Goal: Task Accomplishment & Management: Manage account settings

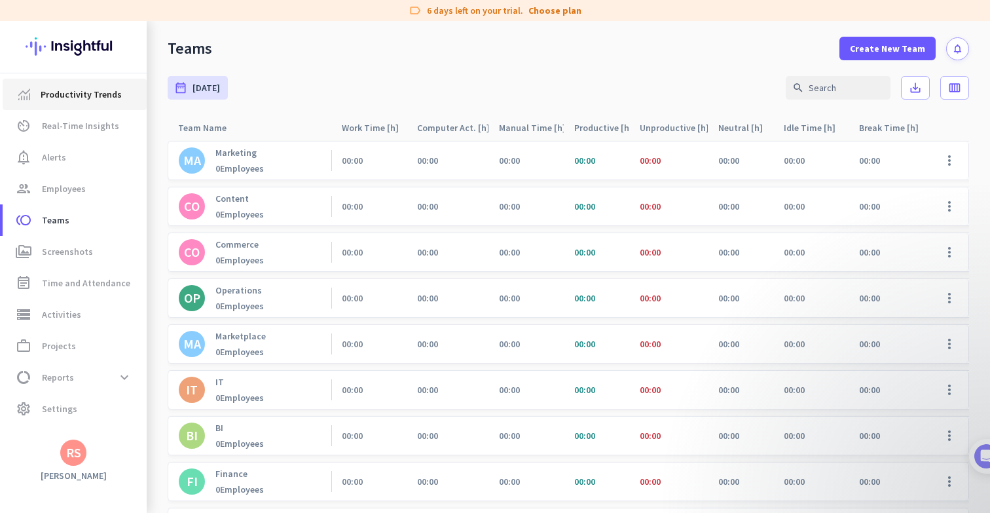
scroll to position [1, 0]
click at [60, 48] on img at bounding box center [74, 46] width 96 height 51
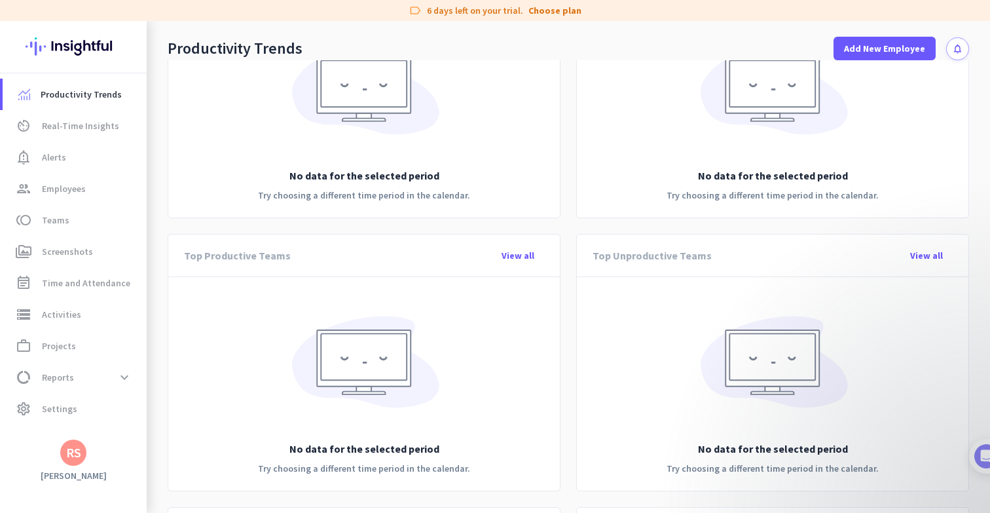
scroll to position [423, 0]
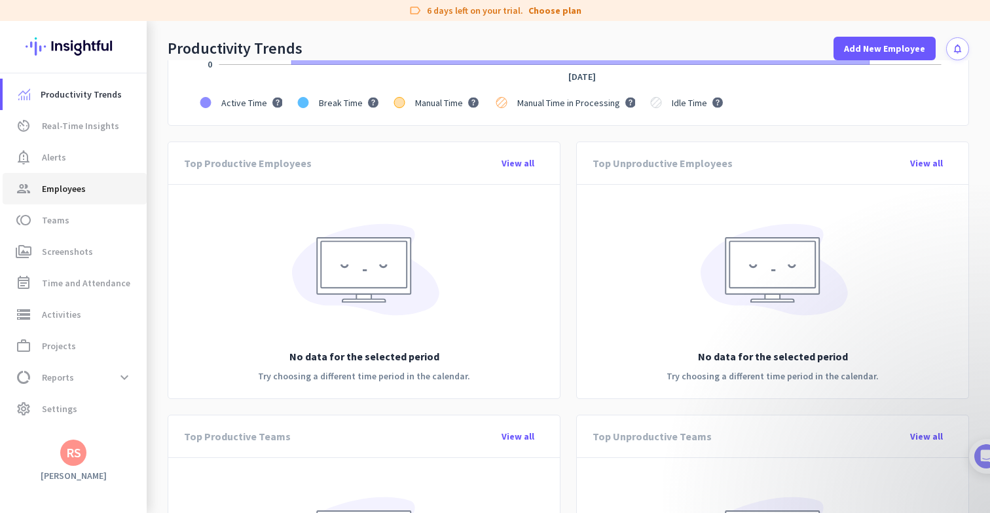
click at [70, 191] on span "Employees" at bounding box center [64, 189] width 44 height 16
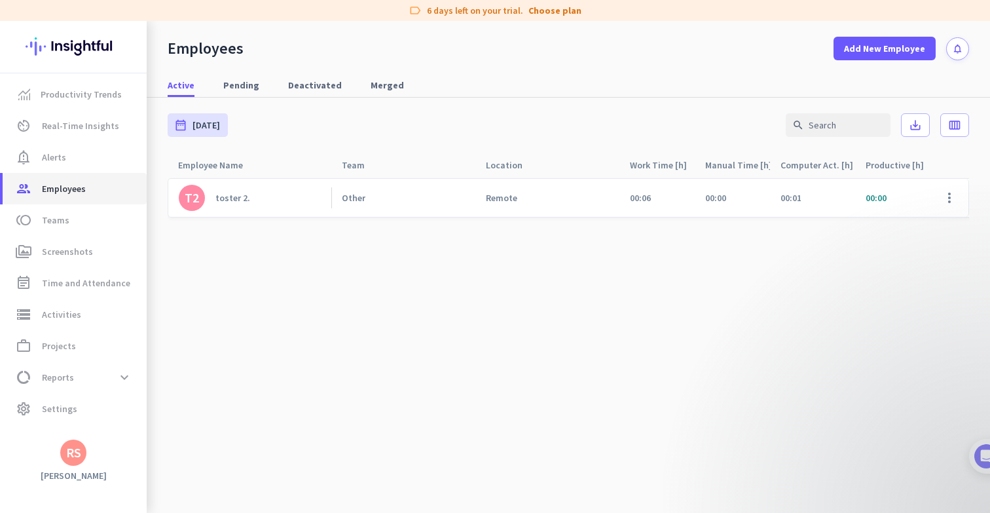
click at [70, 191] on span "Employees" at bounding box center [64, 189] width 44 height 16
click at [226, 82] on span "Pending" at bounding box center [241, 85] width 36 height 13
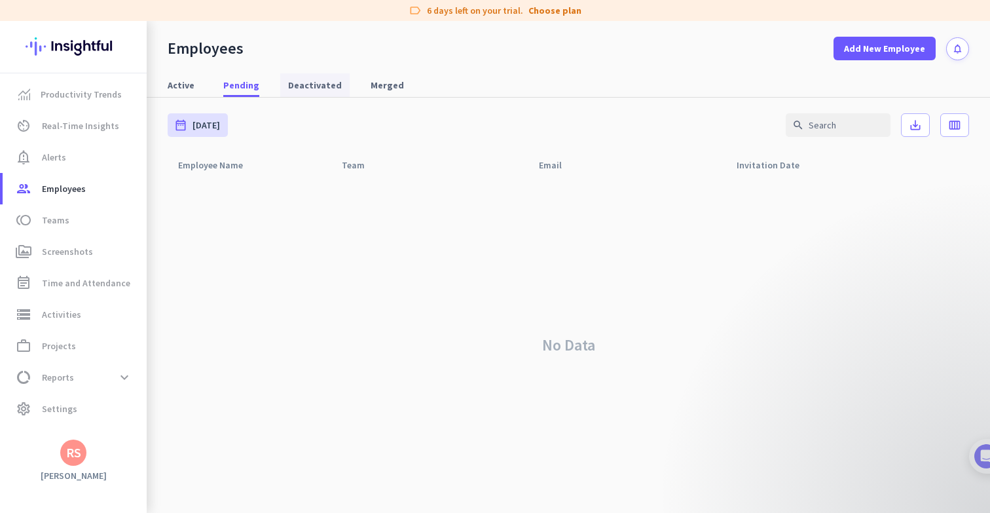
click at [312, 88] on span "Deactivated" at bounding box center [315, 85] width 54 height 13
click at [381, 88] on span "Merged" at bounding box center [387, 85] width 33 height 13
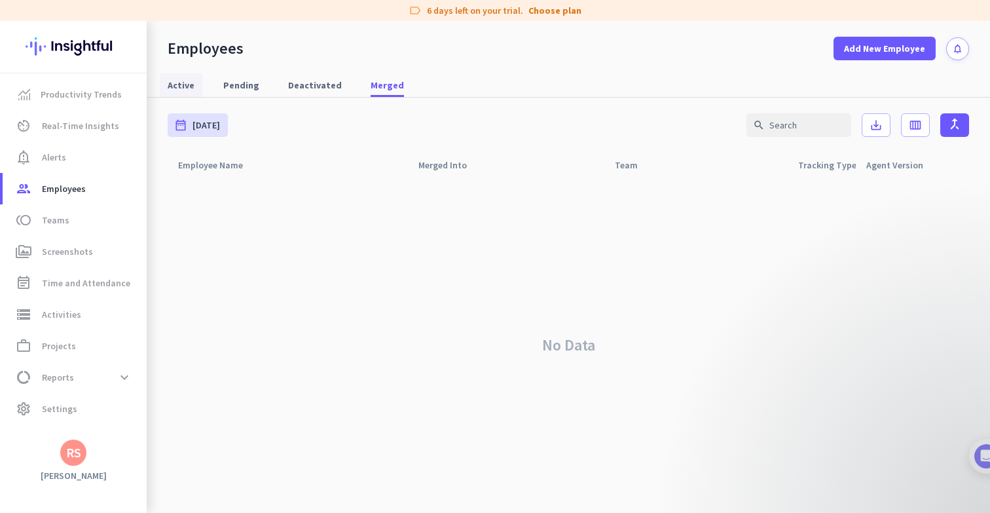
click at [172, 81] on span "Active" at bounding box center [181, 85] width 27 height 13
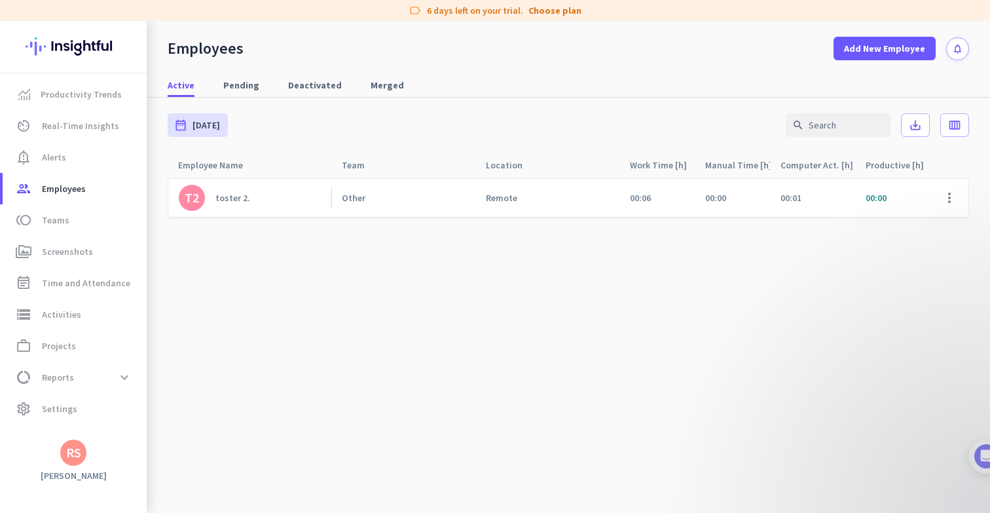
click at [223, 198] on div "toster 2." at bounding box center [232, 198] width 35 height 12
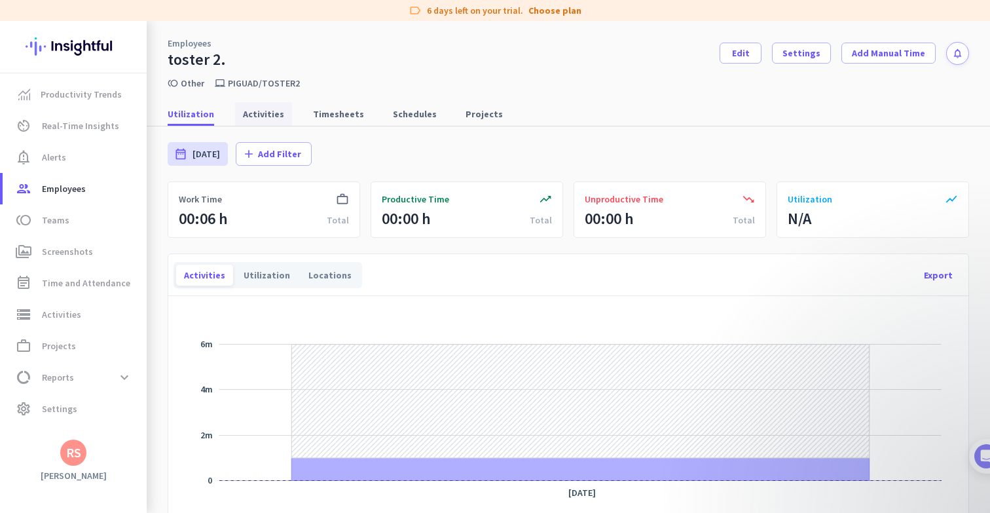
click at [263, 110] on span "Activities" at bounding box center [263, 113] width 41 height 13
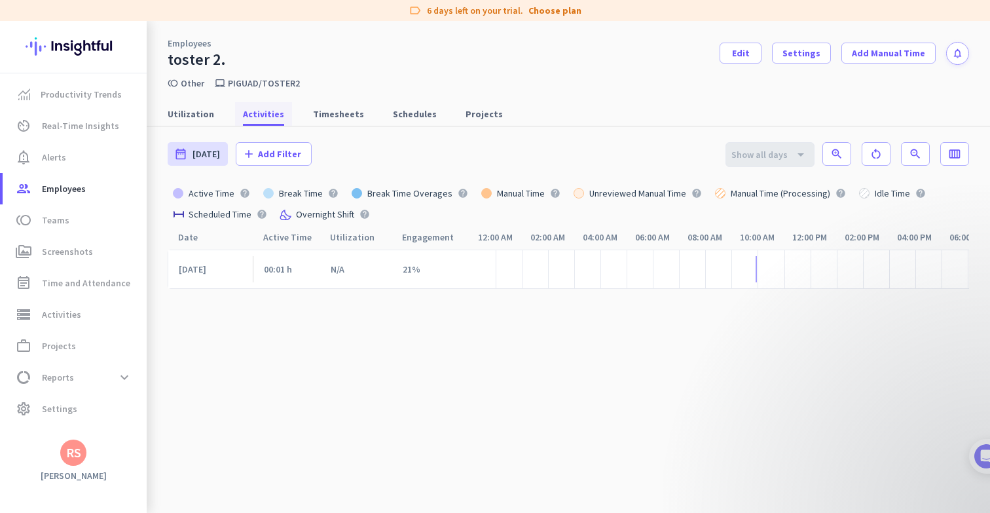
scroll to position [0, 157]
click at [327, 119] on span "Timesheets" at bounding box center [338, 113] width 51 height 13
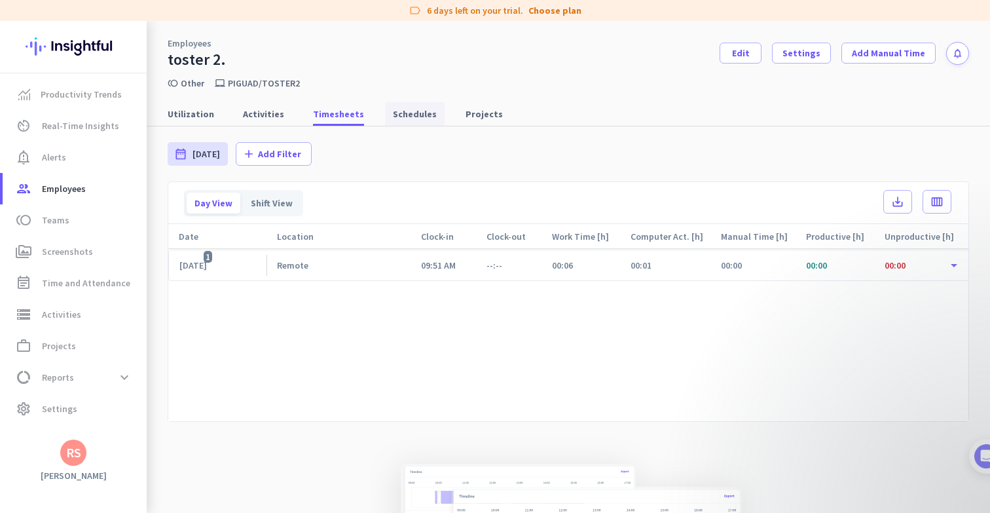
click at [409, 116] on span "Schedules" at bounding box center [415, 113] width 44 height 13
type input "[DATE] - [DATE]"
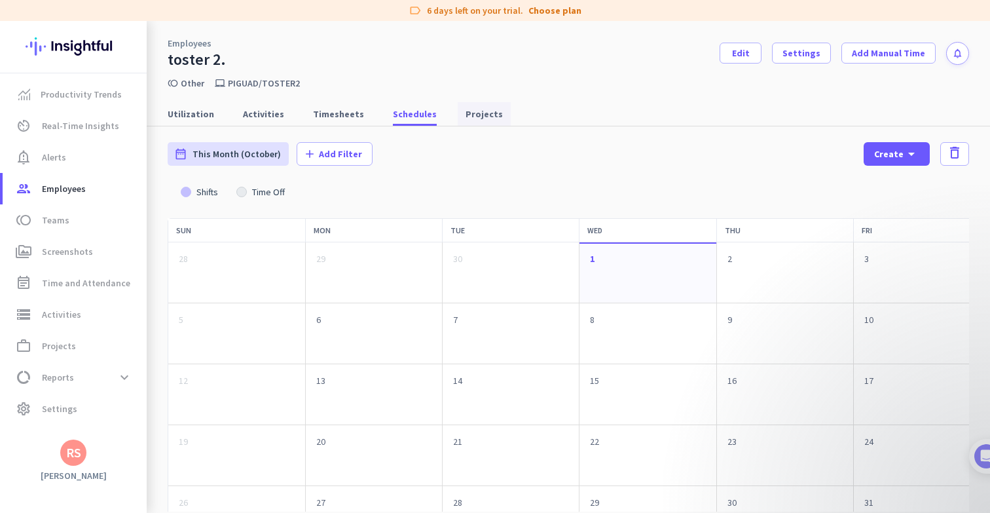
click at [476, 117] on span "Projects" at bounding box center [484, 113] width 37 height 13
type input "[DATE] - [DATE]"
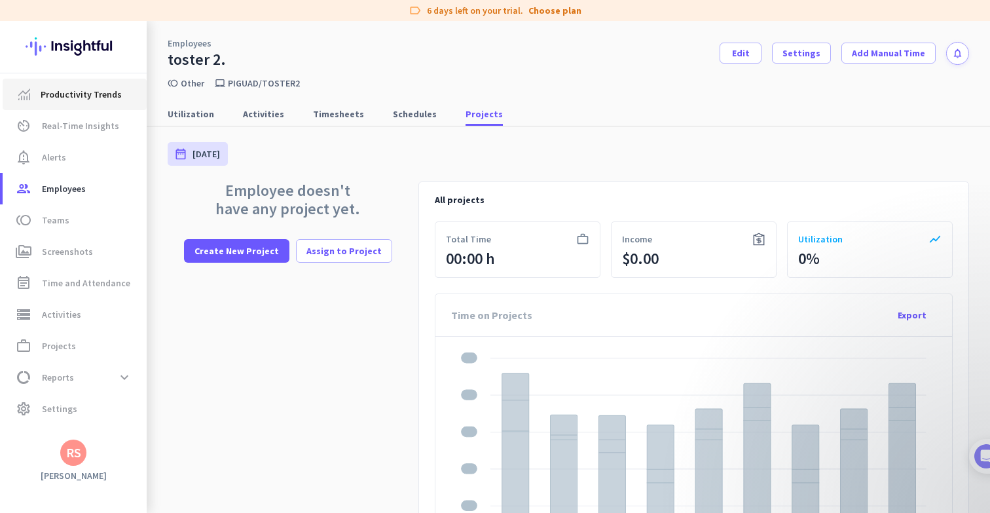
click at [65, 96] on span "Productivity Trends" at bounding box center [81, 94] width 81 height 16
